Goal: Use online tool/utility: Use online tool/utility

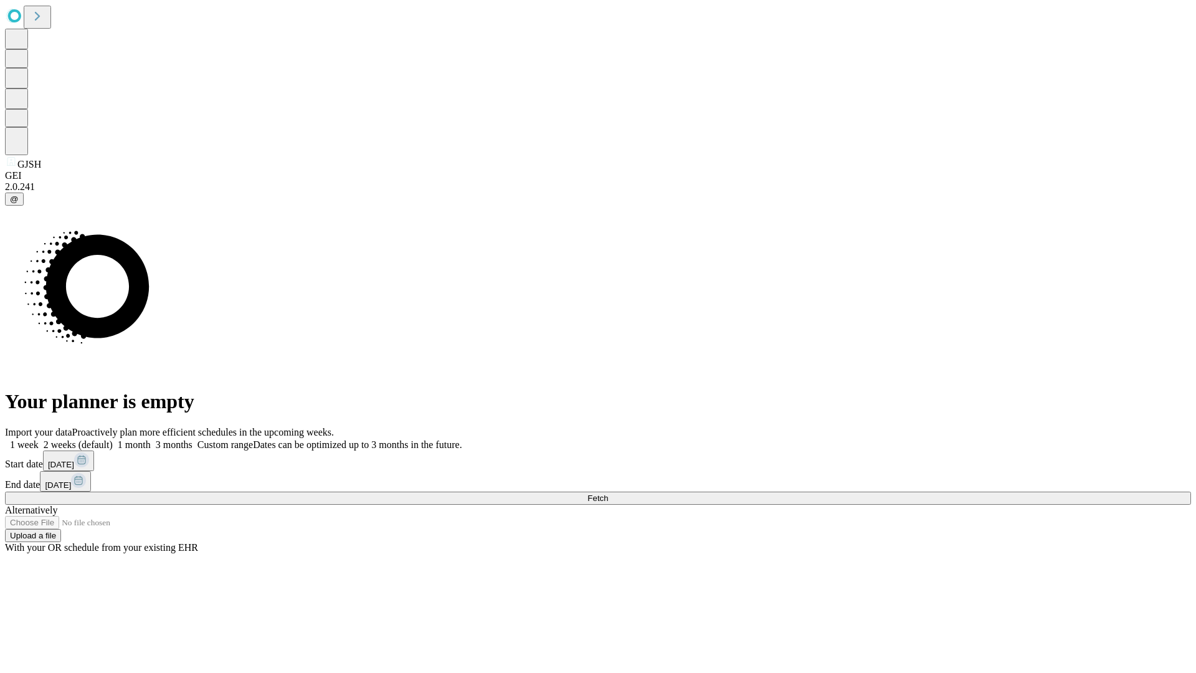
click at [608, 493] on span "Fetch" at bounding box center [597, 497] width 21 height 9
